Goal: Task Accomplishment & Management: Manage account settings

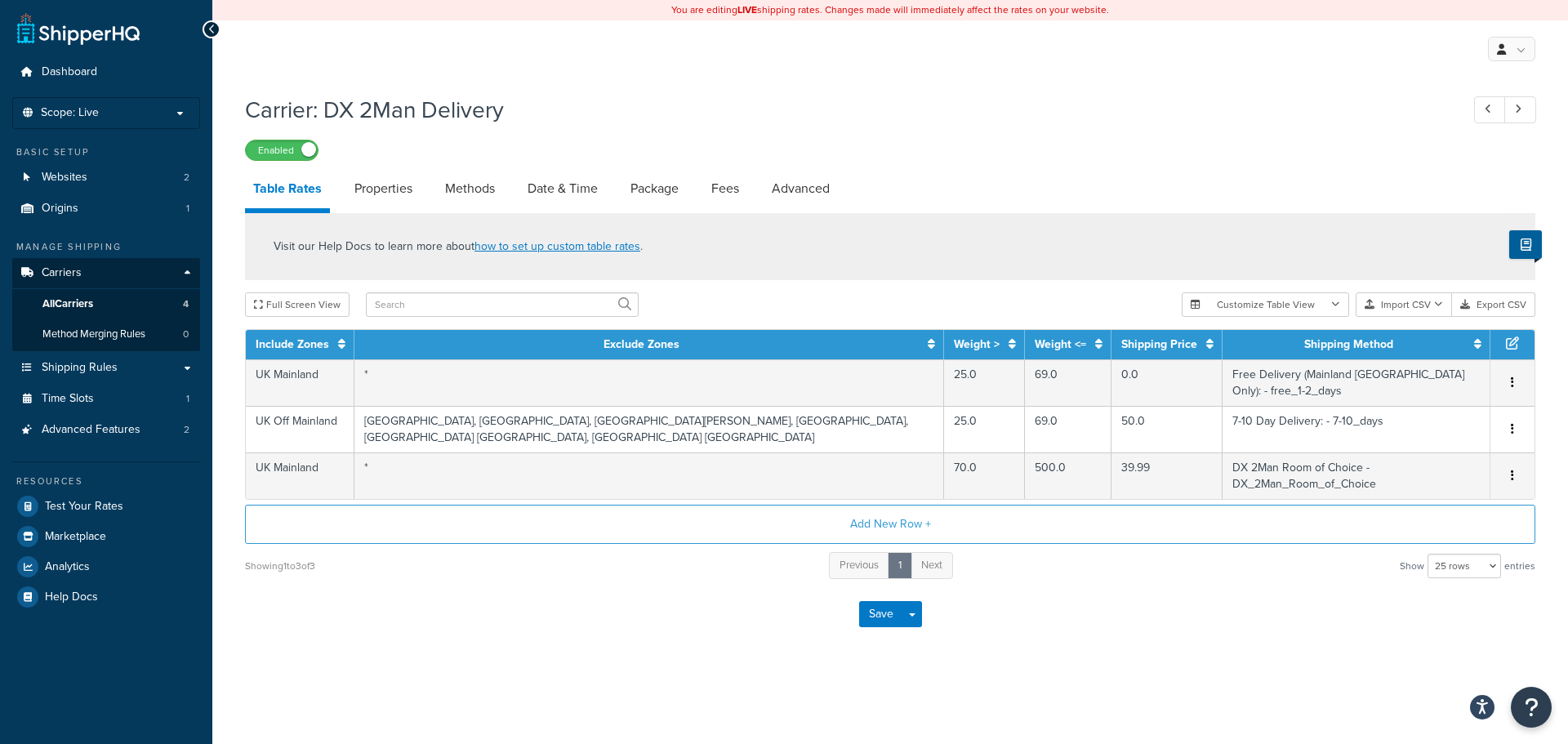
select select "25"
click at [465, 195] on link "Methods" at bounding box center [470, 189] width 66 height 40
select select "25"
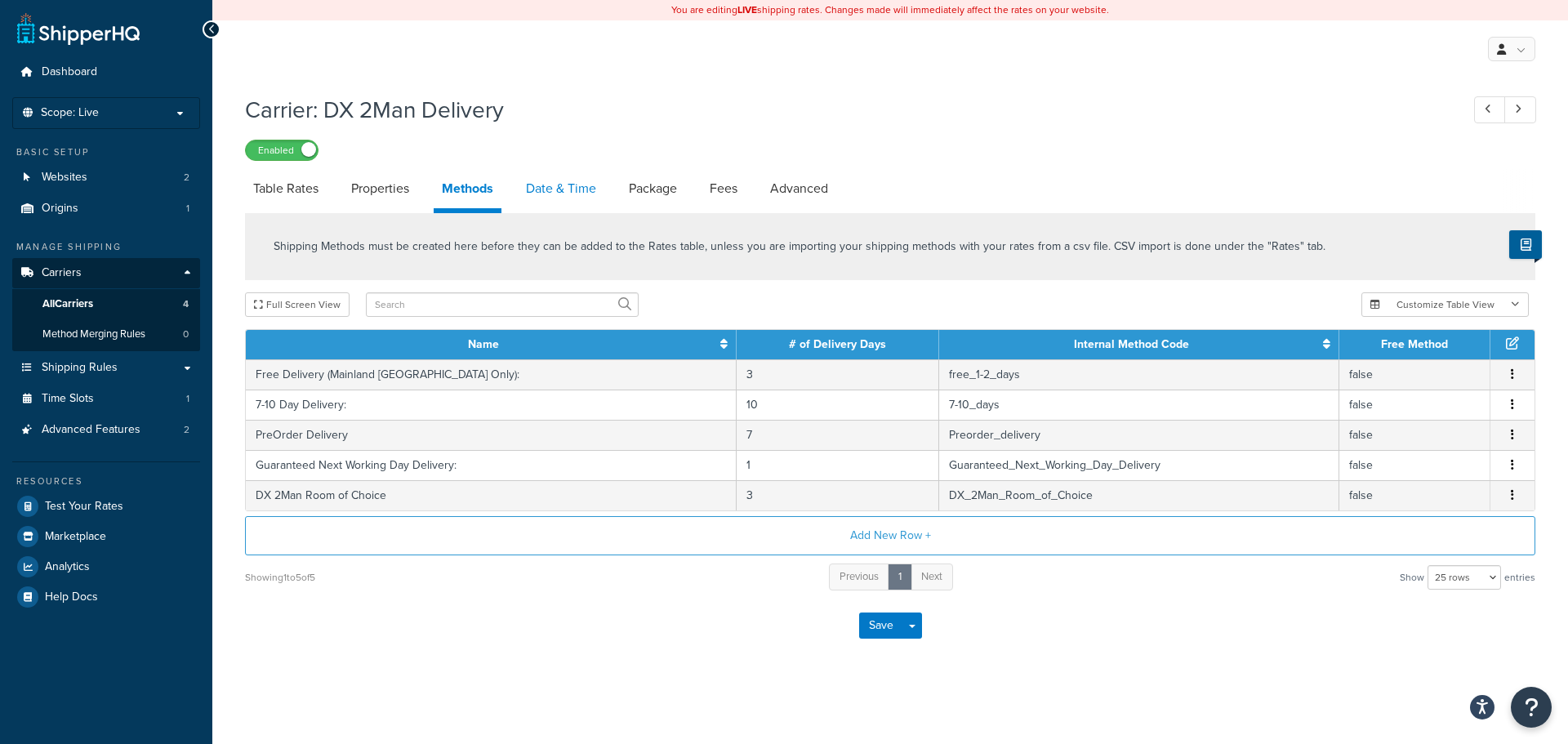
click at [564, 194] on link "Date & Time" at bounding box center [561, 189] width 86 height 40
select select "yMMMEd"
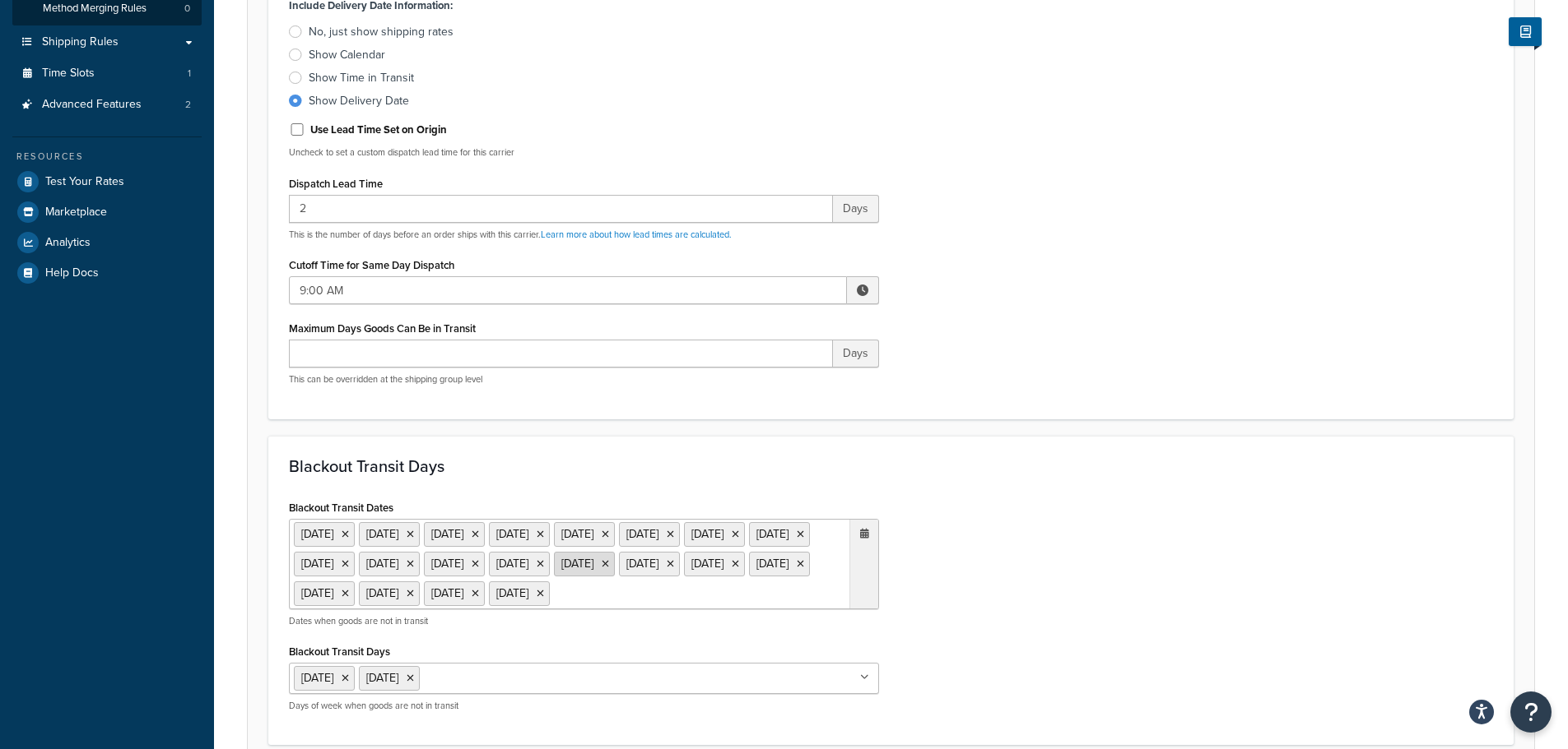
scroll to position [328, 0]
click at [1070, 248] on div "Include Delivery Date Information: No, just show shipping rates Show Calendar S…" at bounding box center [891, 196] width 1229 height 405
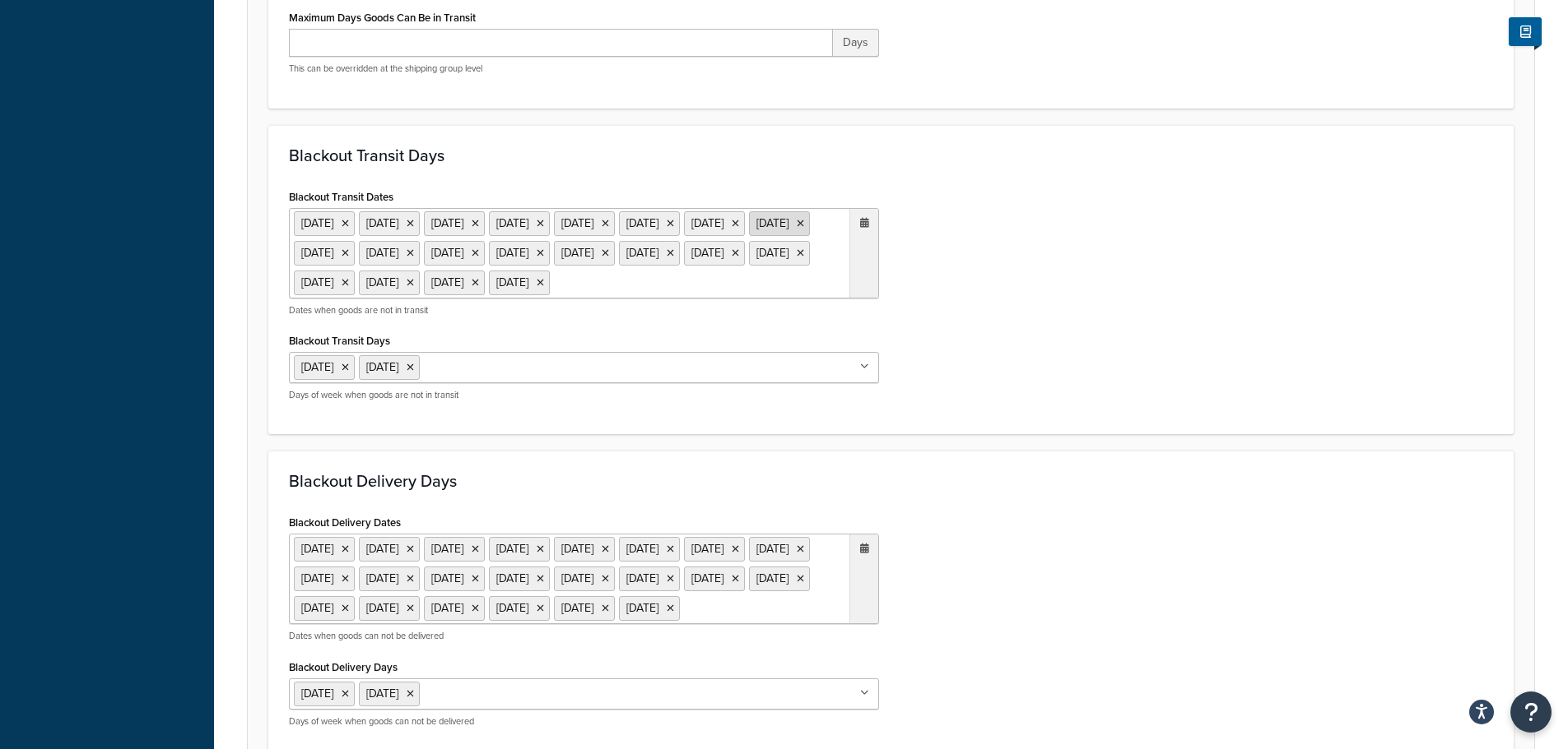
scroll to position [658, 0]
